Goal: Information Seeking & Learning: Find specific page/section

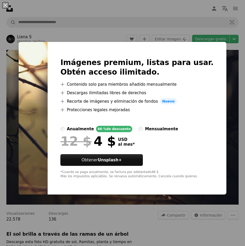
click at [222, 12] on div "An X shape Imágenes premium, listas para usar. Obtén acceso ilimitado. A plus s…" at bounding box center [122, 123] width 245 height 246
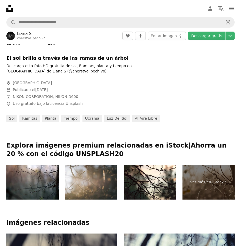
scroll to position [106, 0]
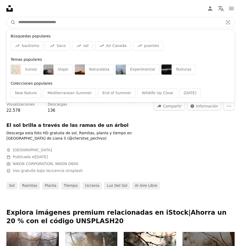
click at [69, 24] on input "Encuentra imágenes en todo el sitio" at bounding box center [119, 22] width 206 height 10
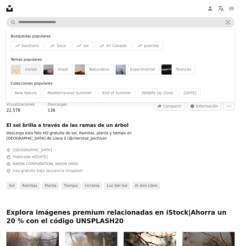
click at [33, 68] on div "Iconos" at bounding box center [31, 70] width 20 height 10
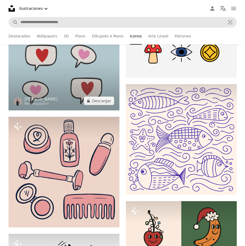
scroll to position [478, 0]
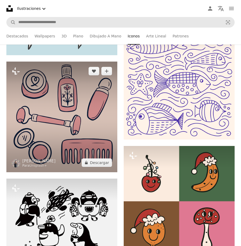
click at [78, 120] on img at bounding box center [61, 117] width 111 height 111
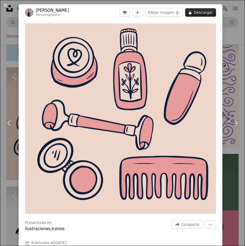
click at [200, 11] on button "A lock Descargar" at bounding box center [200, 12] width 31 height 9
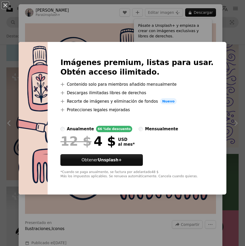
click at [200, 38] on div "An X shape Imágenes premium, listas para usar. Obtén acceso ilimitado. A plus s…" at bounding box center [122, 123] width 245 height 246
